Goal: Use online tool/utility: Use online tool/utility

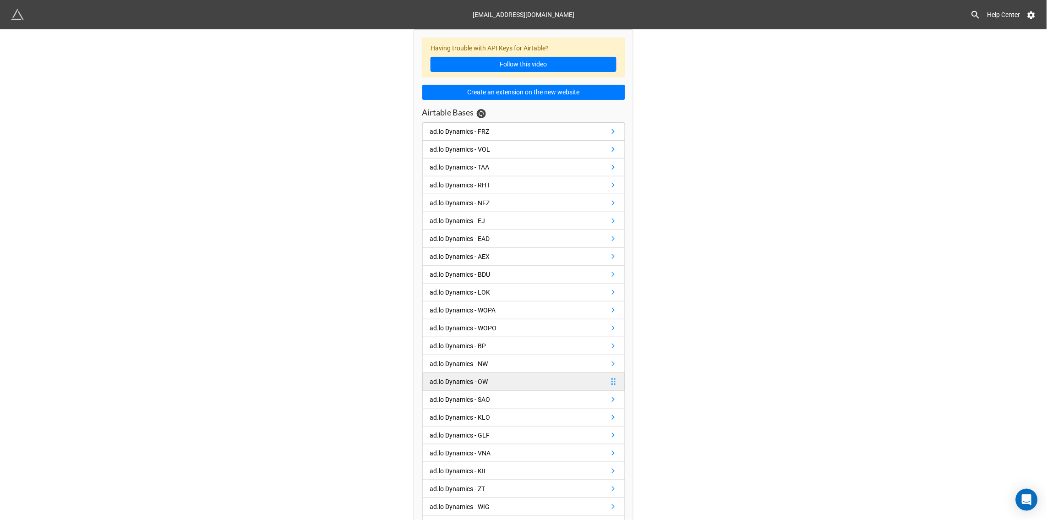
click at [471, 382] on div "ad.lo Dynamics - OW" at bounding box center [459, 382] width 58 height 10
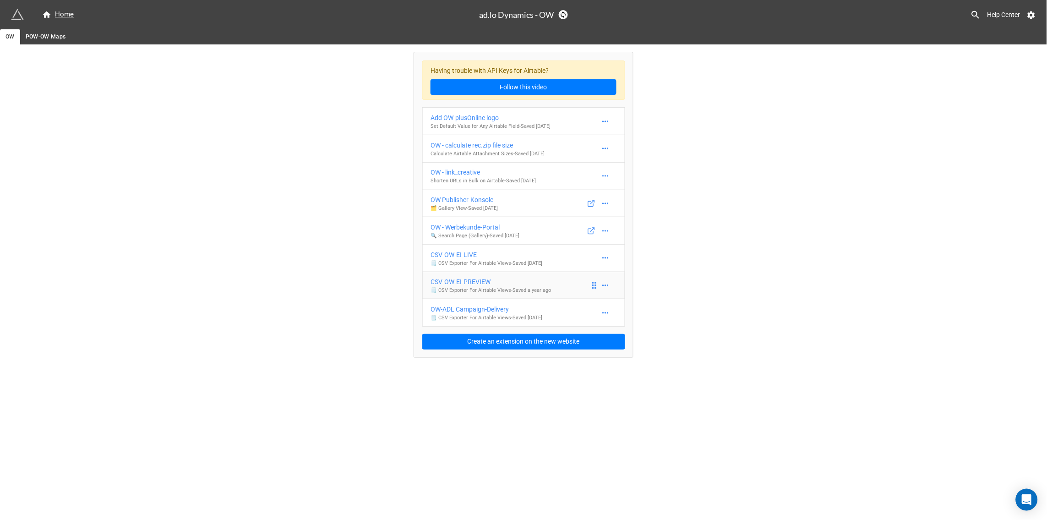
click at [479, 280] on div "CSV-OW-EI-PREVIEW" at bounding box center [491, 282] width 120 height 10
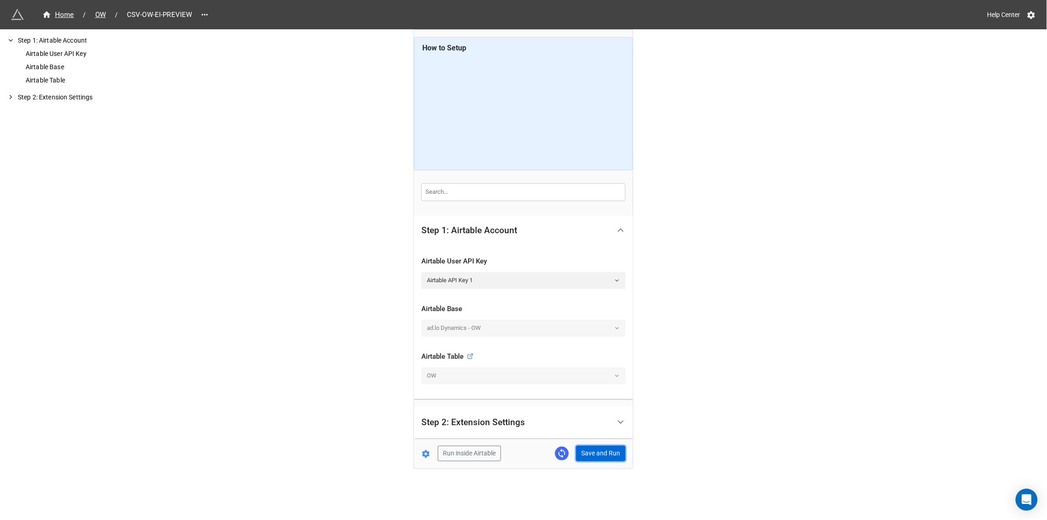
click at [591, 450] on button "Save and Run" at bounding box center [600, 454] width 49 height 16
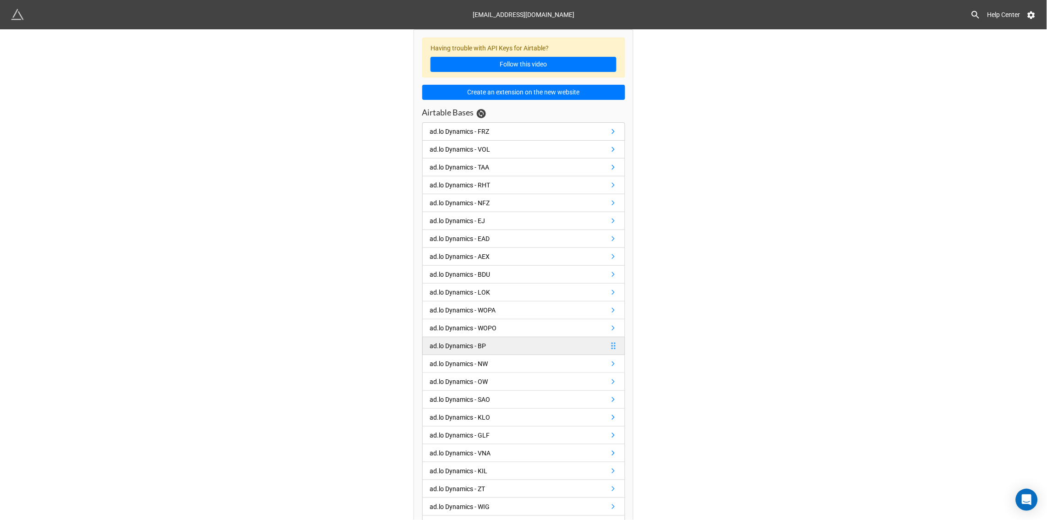
click at [468, 346] on div "ad.lo Dynamics - BP" at bounding box center [458, 346] width 56 height 10
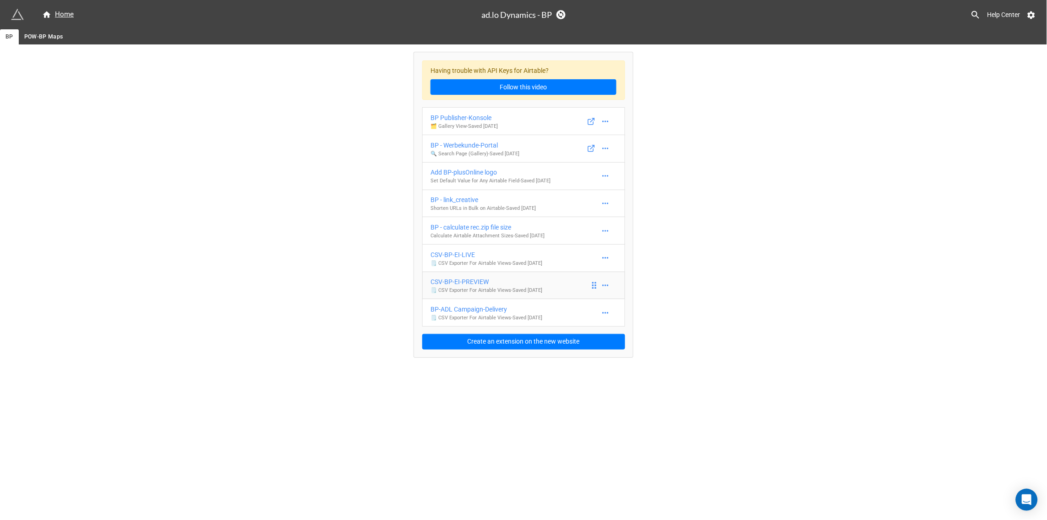
click at [458, 283] on div "CSV-BP-EI-PREVIEW" at bounding box center [487, 282] width 112 height 10
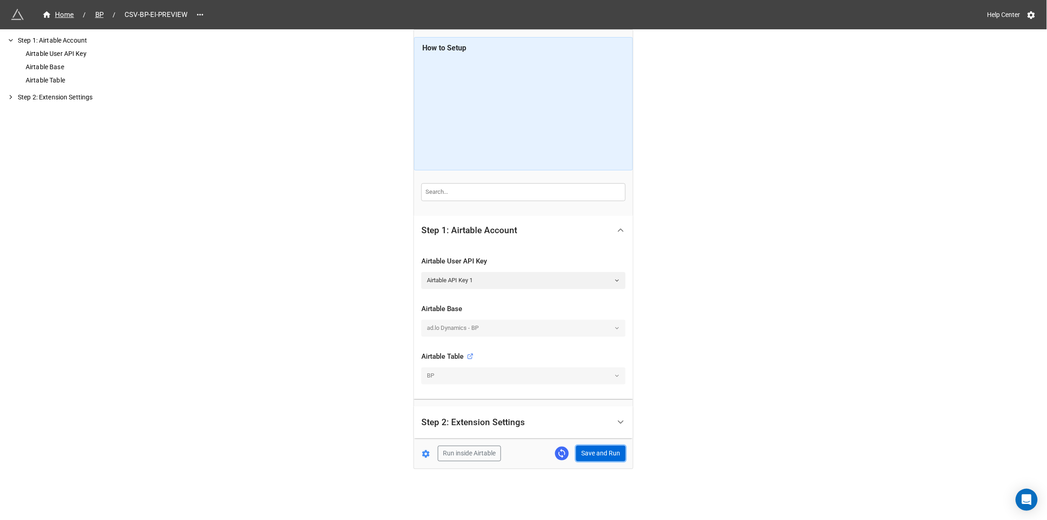
click at [591, 446] on button "Save and Run" at bounding box center [600, 454] width 49 height 16
